Goal: Task Accomplishment & Management: Use online tool/utility

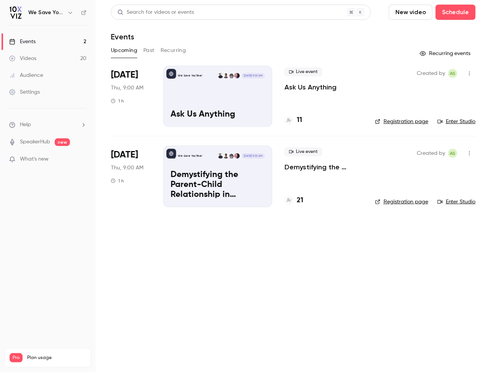
click at [110, 267] on main "Search for videos or events New video Schedule Events Upcoming Past Recurring R…" at bounding box center [293, 186] width 395 height 372
click at [295, 119] on div "11" at bounding box center [293, 120] width 18 height 10
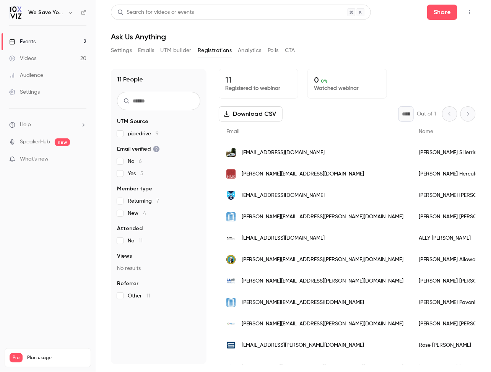
click at [28, 44] on div "Events" at bounding box center [22, 42] width 26 height 8
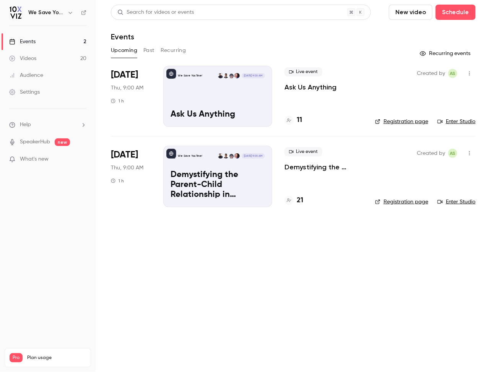
click at [144, 51] on button "Past" at bounding box center [148, 50] width 11 height 12
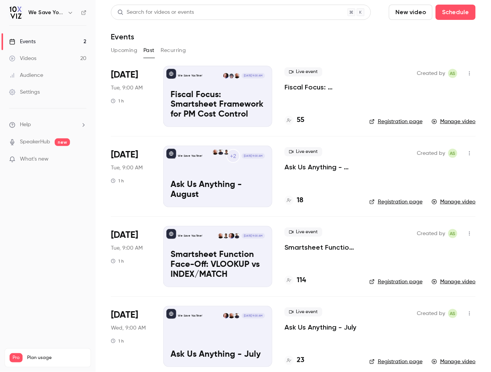
click at [469, 74] on icon "button" at bounding box center [469, 73] width 6 height 5
click at [381, 53] on div at bounding box center [245, 186] width 491 height 372
click at [449, 123] on link "Manage video" at bounding box center [453, 122] width 44 height 8
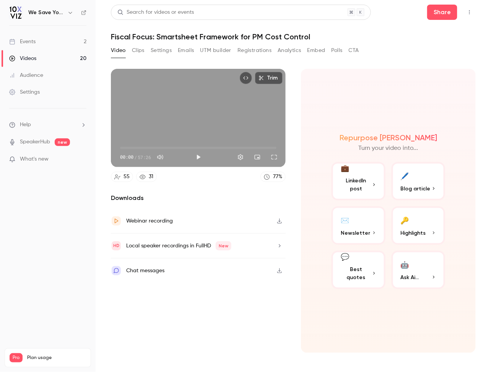
click at [311, 52] on button "Embed" at bounding box center [316, 50] width 18 height 12
